Goal: Complete application form

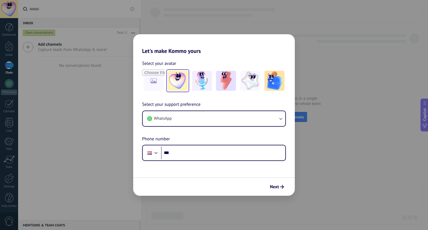
click at [175, 79] on img at bounding box center [178, 81] width 20 height 20
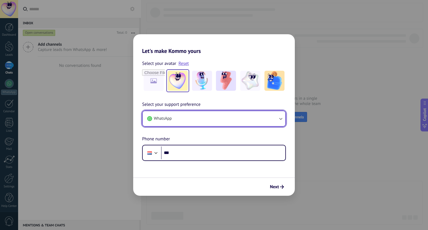
click at [183, 119] on button "WhatsApp" at bounding box center [214, 118] width 143 height 15
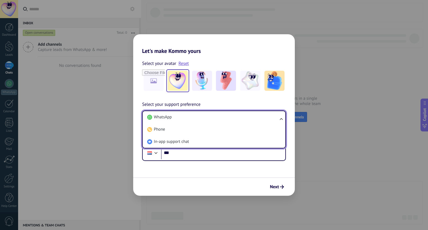
click at [183, 144] on span "In-app support chat" at bounding box center [171, 142] width 35 height 6
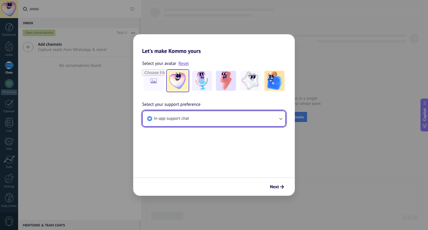
click at [177, 114] on button "In-app support chat" at bounding box center [214, 118] width 143 height 15
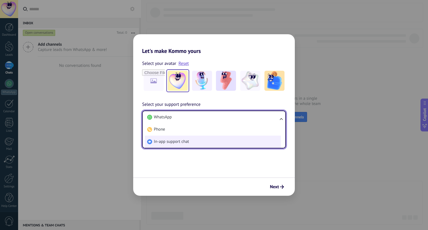
click at [181, 143] on span "In-app support chat" at bounding box center [171, 142] width 35 height 6
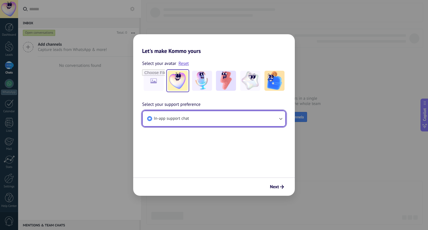
click at [179, 121] on button "In-app support chat" at bounding box center [214, 118] width 143 height 15
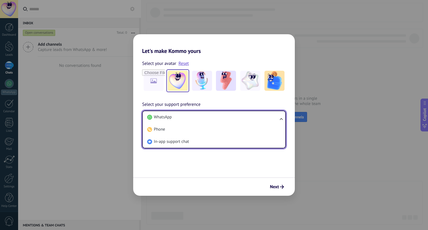
click at [184, 117] on li "WhatsApp" at bounding box center [213, 117] width 136 height 12
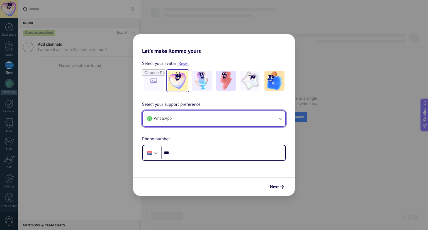
click at [180, 122] on button "WhatsApp" at bounding box center [214, 118] width 143 height 15
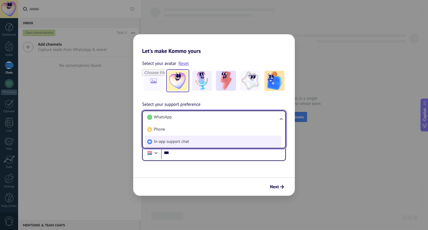
click at [173, 146] on li "In-app support chat" at bounding box center [213, 142] width 136 height 12
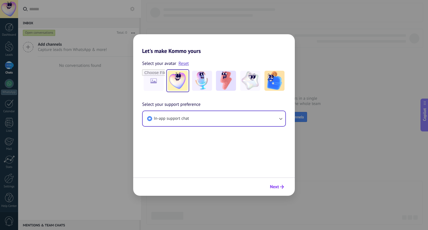
click at [276, 187] on span "Next" at bounding box center [274, 187] width 9 height 4
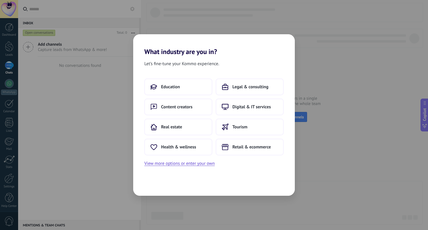
drag, startPoint x: 178, startPoint y: 165, endPoint x: 131, endPoint y: 168, distance: 47.5
click at [178, 165] on button "View more options or enter your own" at bounding box center [179, 163] width 71 height 7
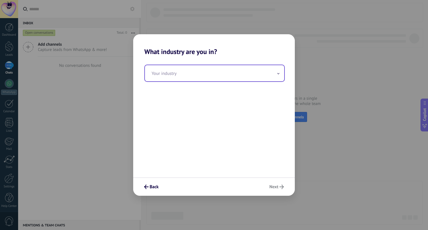
click at [192, 76] on input "text" at bounding box center [214, 73] width 139 height 16
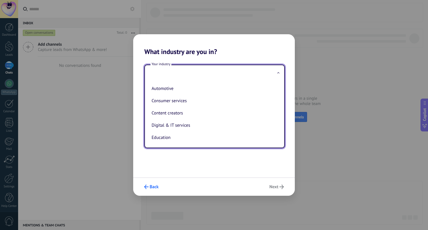
click at [154, 189] on span "Back" at bounding box center [154, 187] width 9 height 4
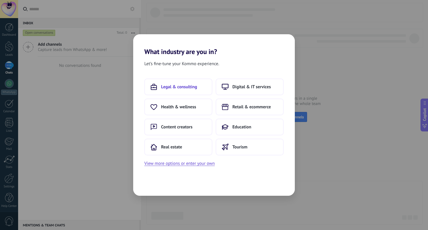
click at [182, 90] on button "Legal & consulting" at bounding box center [178, 87] width 68 height 17
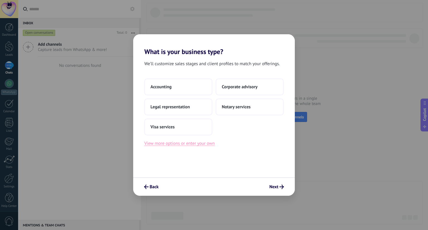
click at [194, 146] on button "View more options or enter your own" at bounding box center [179, 143] width 71 height 7
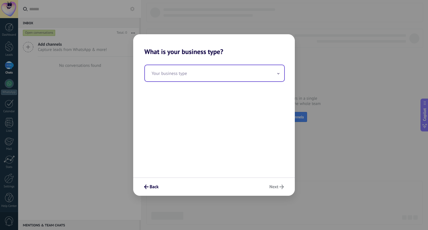
click at [188, 78] on input "text" at bounding box center [214, 73] width 139 height 16
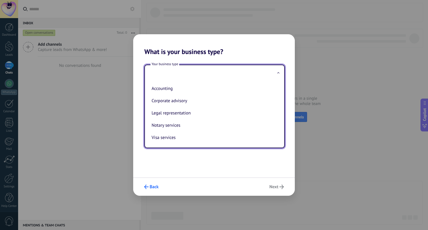
click at [148, 189] on icon "submit" at bounding box center [146, 187] width 4 height 4
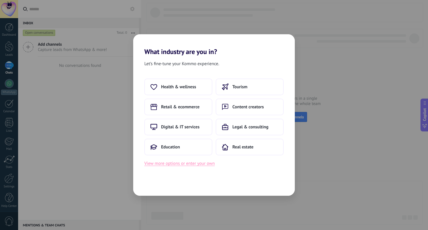
click at [201, 164] on button "View more options or enter your own" at bounding box center [179, 163] width 71 height 7
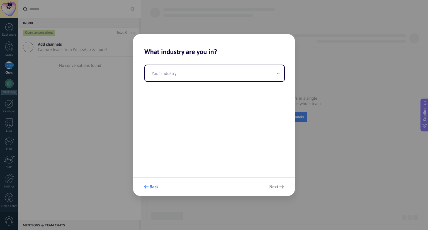
click at [155, 188] on span "Back" at bounding box center [154, 187] width 9 height 4
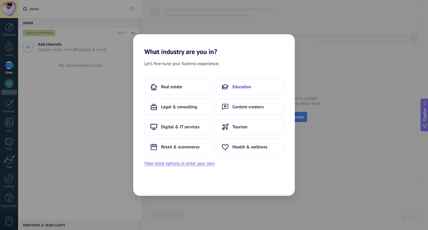
click at [239, 91] on button "Education" at bounding box center [250, 87] width 68 height 17
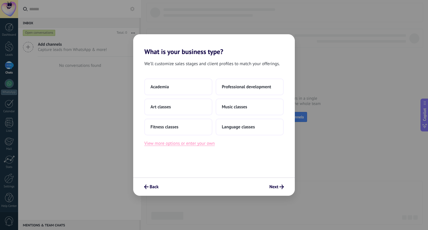
click at [167, 142] on button "View more options or enter your own" at bounding box center [179, 143] width 71 height 7
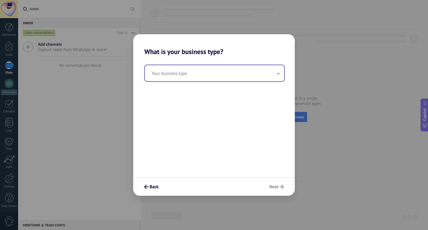
click at [196, 70] on input "text" at bounding box center [214, 73] width 139 height 16
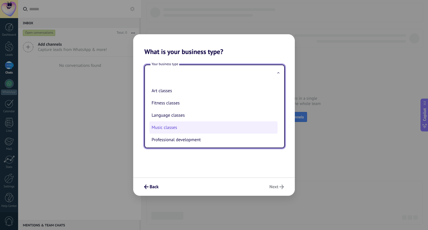
scroll to position [14, 0]
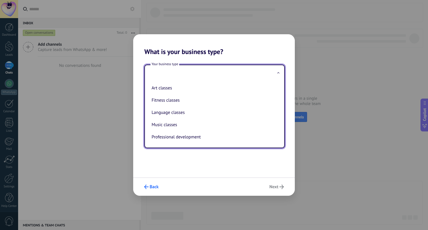
drag, startPoint x: 150, startPoint y: 181, endPoint x: 149, endPoint y: 186, distance: 5.6
click at [149, 182] on div "Back Next" at bounding box center [214, 187] width 162 height 18
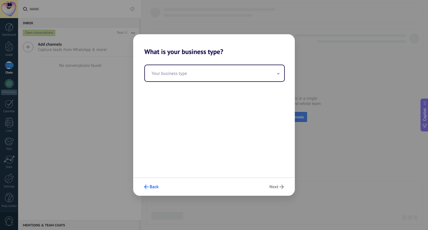
click at [150, 189] on span "Back" at bounding box center [154, 187] width 9 height 4
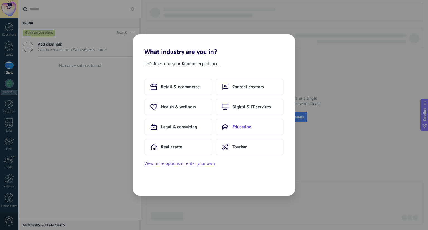
click at [250, 129] on button "Education" at bounding box center [250, 127] width 68 height 17
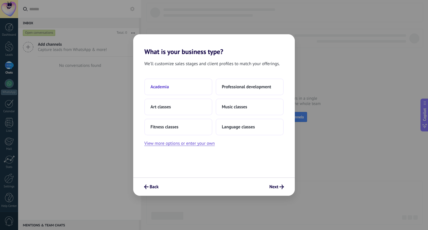
click at [174, 85] on button "Academia" at bounding box center [178, 87] width 68 height 17
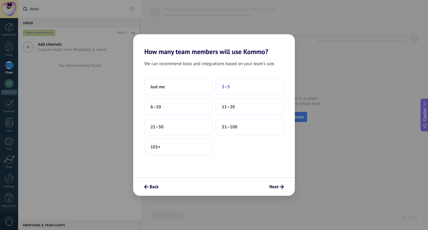
click at [230, 88] on button "2–5" at bounding box center [250, 87] width 68 height 17
